Goal: Transaction & Acquisition: Purchase product/service

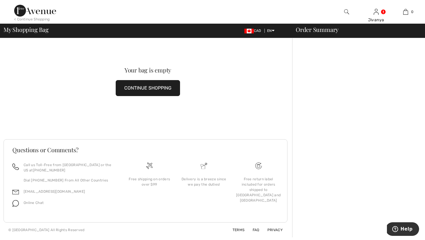
click at [344, 12] on img at bounding box center [346, 11] width 5 height 7
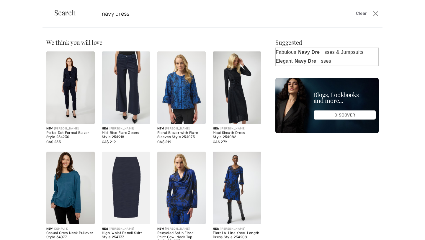
type input "navy dress"
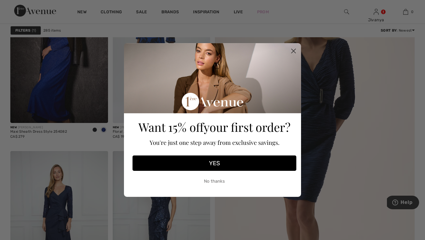
scroll to position [110, 0]
click at [216, 181] on button "No thanks" at bounding box center [215, 181] width 164 height 15
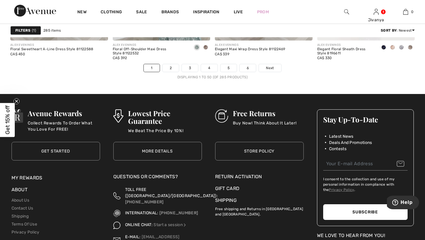
scroll to position [2661, 0]
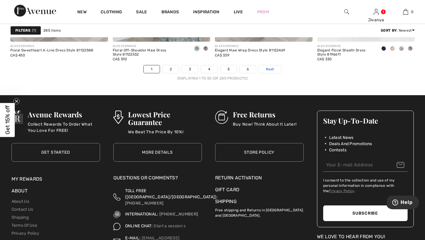
click at [272, 68] on span "Next" at bounding box center [270, 68] width 8 height 5
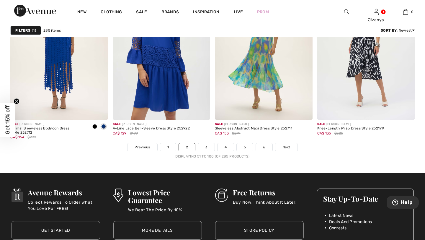
scroll to position [2577, 0]
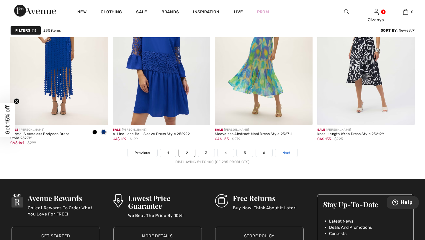
click at [289, 151] on span "Next" at bounding box center [287, 152] width 8 height 5
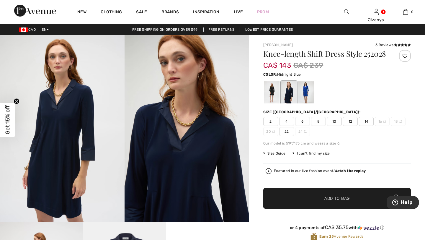
click at [63, 156] on img at bounding box center [62, 128] width 125 height 187
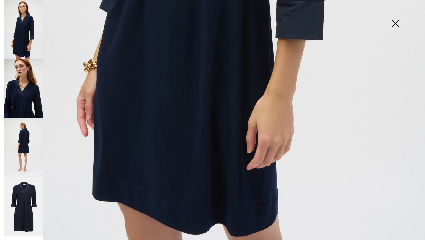
scroll to position [397, 0]
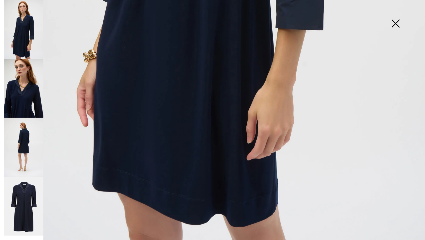
click at [14, 98] on img at bounding box center [23, 88] width 39 height 59
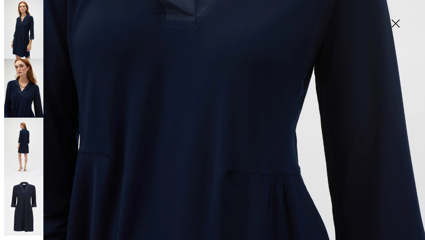
scroll to position [378, 0]
click at [22, 142] on img at bounding box center [23, 146] width 39 height 59
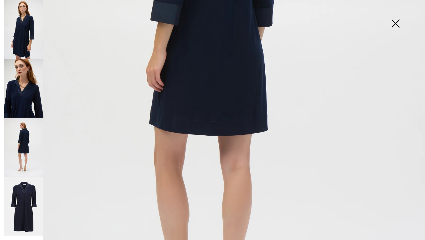
scroll to position [223, 0]
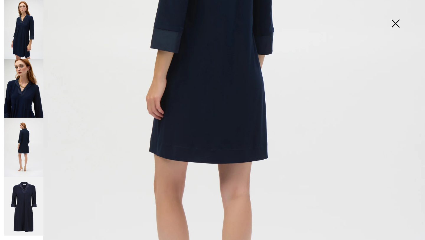
click at [26, 205] on img at bounding box center [23, 206] width 39 height 59
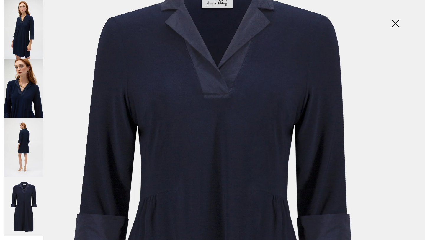
scroll to position [46, 0]
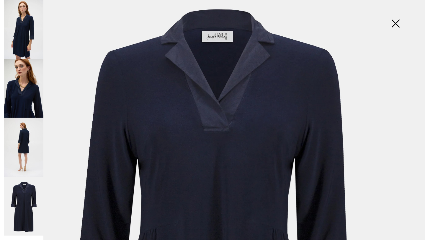
click at [397, 25] on img at bounding box center [396, 24] width 30 height 30
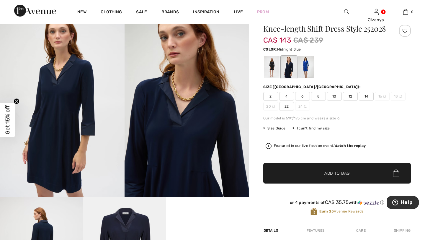
scroll to position [25, 0]
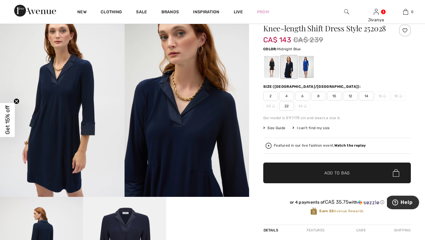
click at [351, 100] on span "12" at bounding box center [350, 96] width 15 height 9
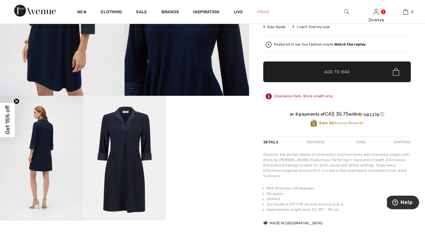
scroll to position [44, 0]
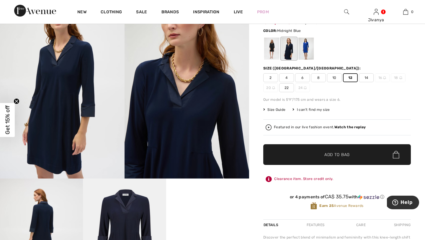
click at [329, 158] on span "Add to Bag" at bounding box center [336, 154] width 25 height 6
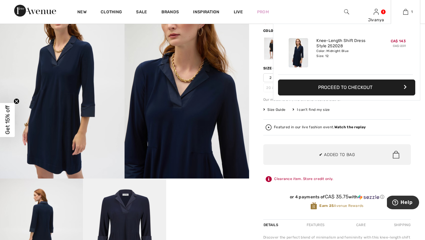
scroll to position [0, 0]
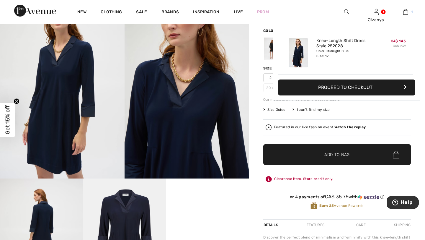
click at [410, 12] on link "1" at bounding box center [405, 11] width 29 height 7
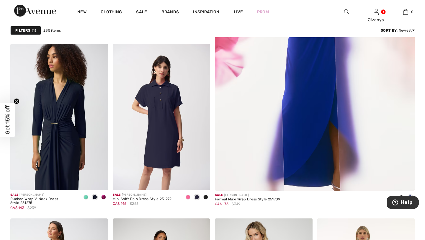
scroll to position [229, 0]
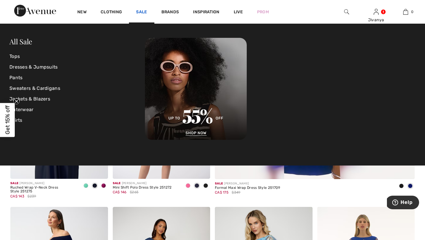
click at [142, 13] on link "Sale" at bounding box center [141, 12] width 11 height 6
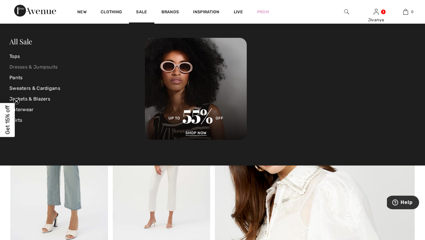
click at [45, 68] on link "Dresses & Jumpsuits" at bounding box center [76, 67] width 135 height 11
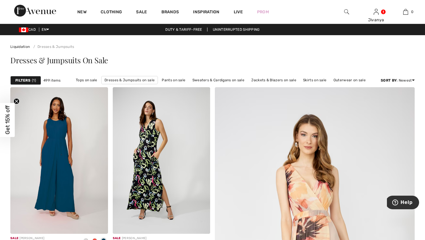
click at [33, 78] on span "1" at bounding box center [34, 80] width 4 height 5
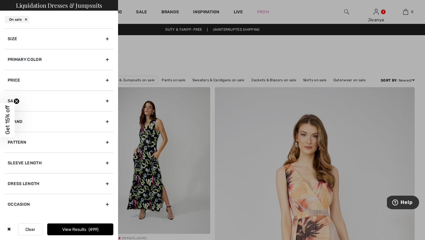
click at [17, 104] on circle "Close teaser" at bounding box center [17, 101] width 6 height 6
click at [38, 59] on div "Primary Color" at bounding box center [59, 59] width 109 height 21
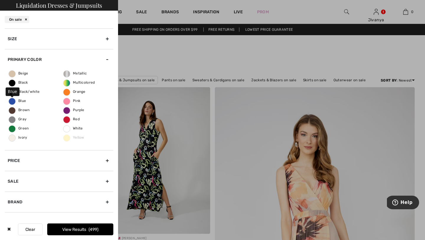
click at [12, 101] on span "Blue" at bounding box center [17, 101] width 17 height 4
click at [0, 0] on input "Blue" at bounding box center [0, 0] width 0 height 0
click at [69, 37] on div "Size" at bounding box center [59, 38] width 109 height 21
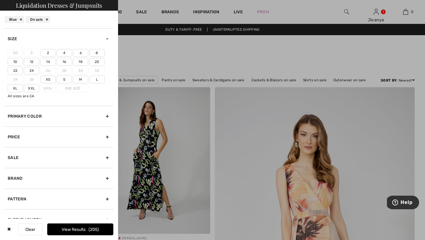
click at [35, 63] on label "12" at bounding box center [31, 62] width 15 height 8
click at [0, 0] on input"] "12" at bounding box center [0, 0] width 0 height 0
click at [84, 228] on button "View Results 53" at bounding box center [80, 229] width 66 height 12
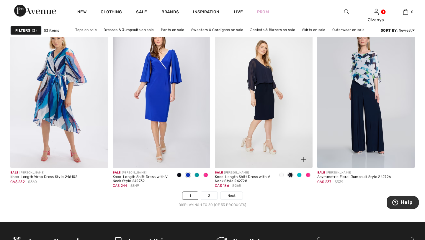
scroll to position [2533, 0]
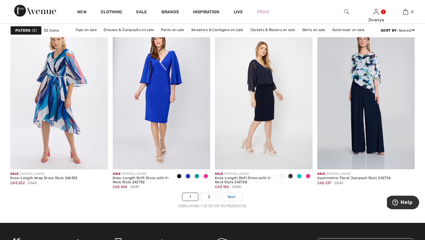
click at [231, 195] on span "Next" at bounding box center [232, 196] width 8 height 5
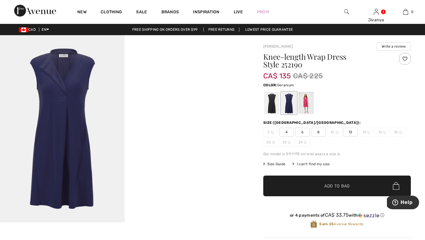
click at [305, 102] on div at bounding box center [305, 103] width 15 height 22
